Goal: Task Accomplishment & Management: Manage account settings

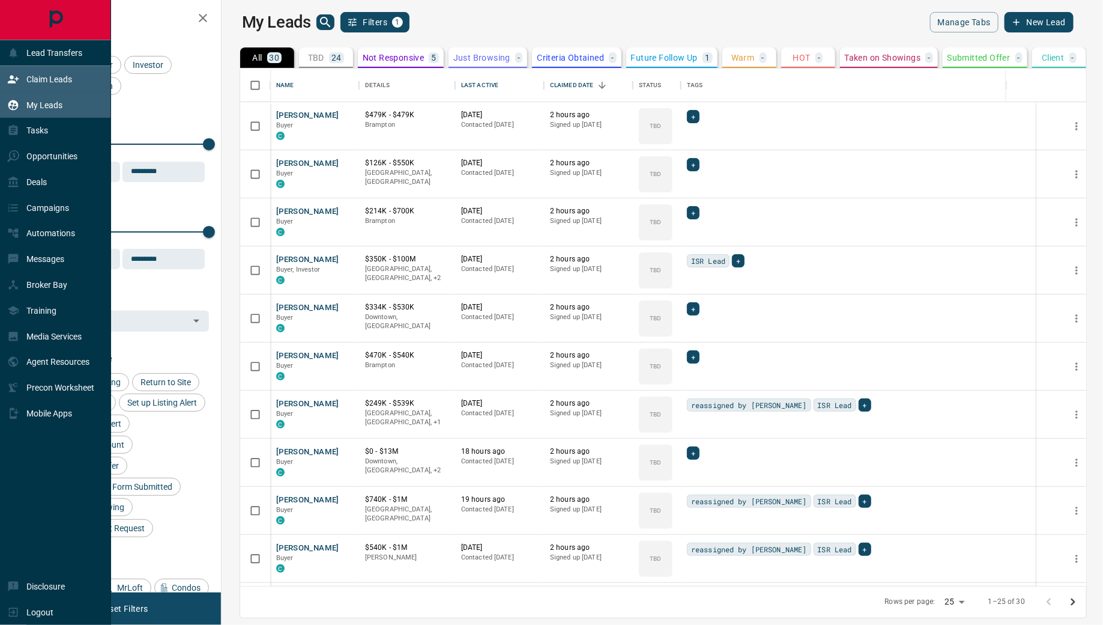
scroll to position [518, 877]
click at [8, 86] on div "Claim Leads" at bounding box center [39, 79] width 65 height 20
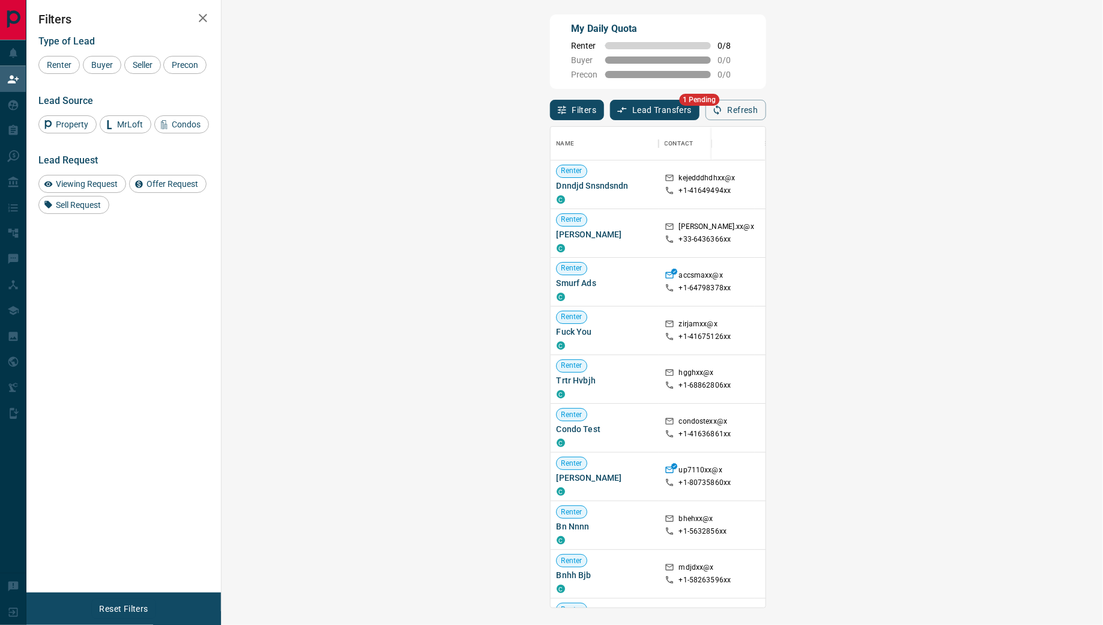
scroll to position [480, 856]
click at [610, 107] on button "Lead Transfers" at bounding box center [654, 110] width 89 height 20
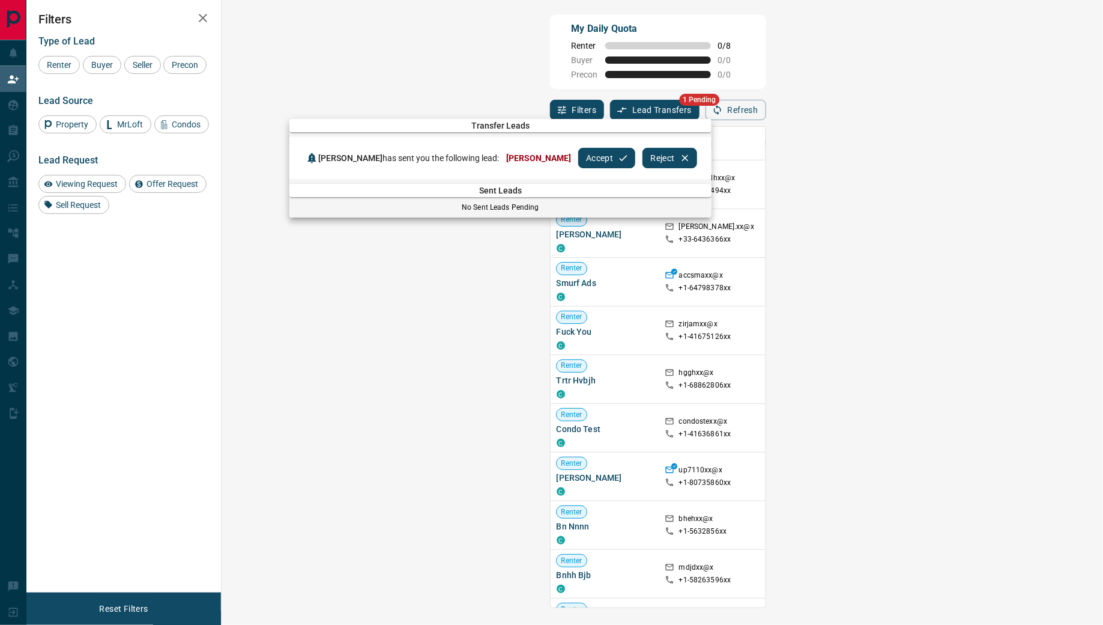
click at [584, 166] on button "Accept" at bounding box center [606, 158] width 57 height 20
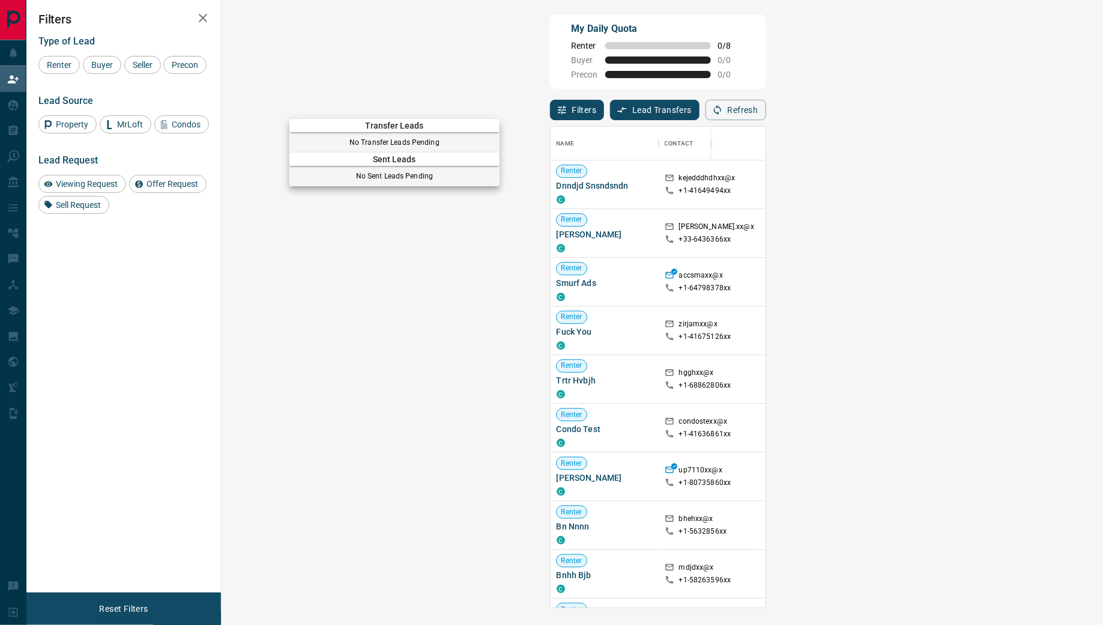
click at [14, 79] on div at bounding box center [551, 312] width 1103 height 625
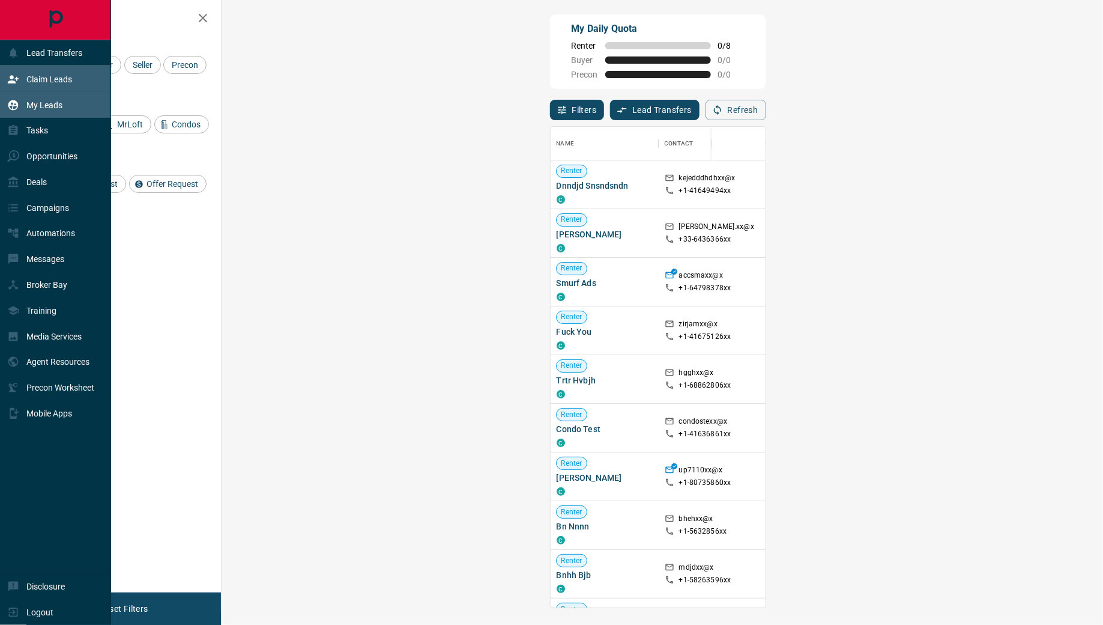
click at [14, 97] on div "My Leads" at bounding box center [34, 105] width 55 height 20
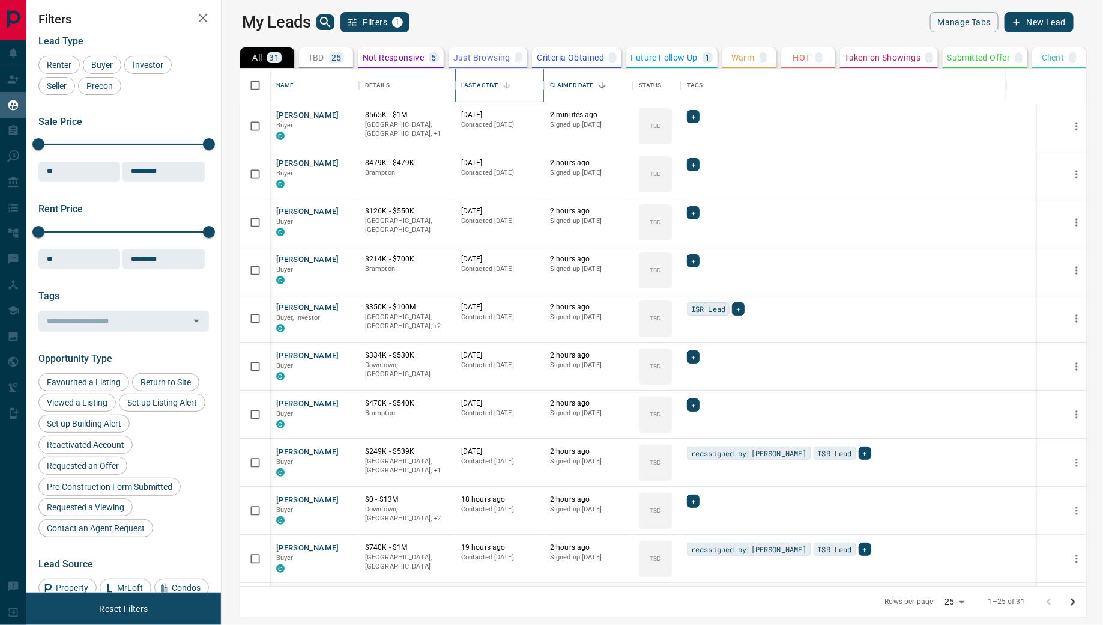
click at [479, 85] on div "Last Active" at bounding box center [479, 85] width 37 height 34
